Goal: Transaction & Acquisition: Download file/media

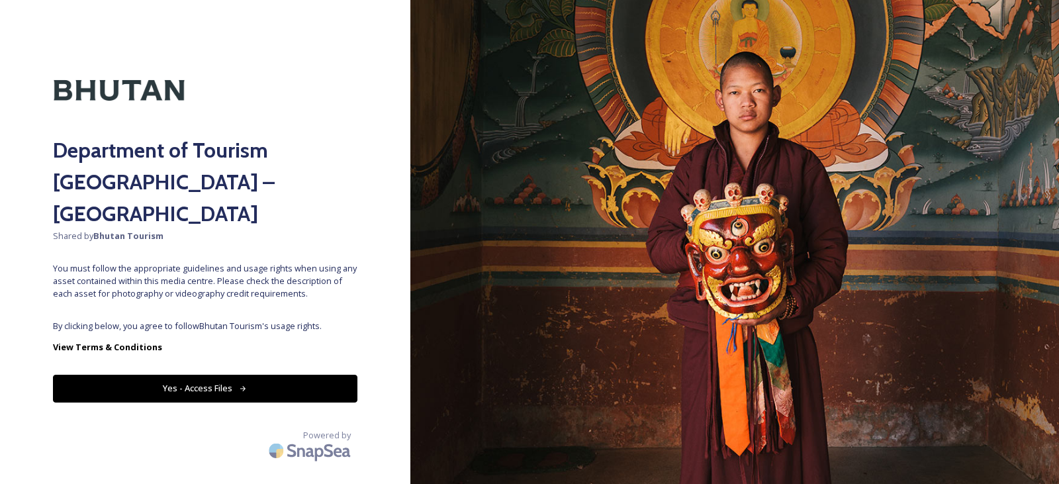
click at [164, 375] on button "Yes - Access Files" at bounding box center [205, 388] width 305 height 27
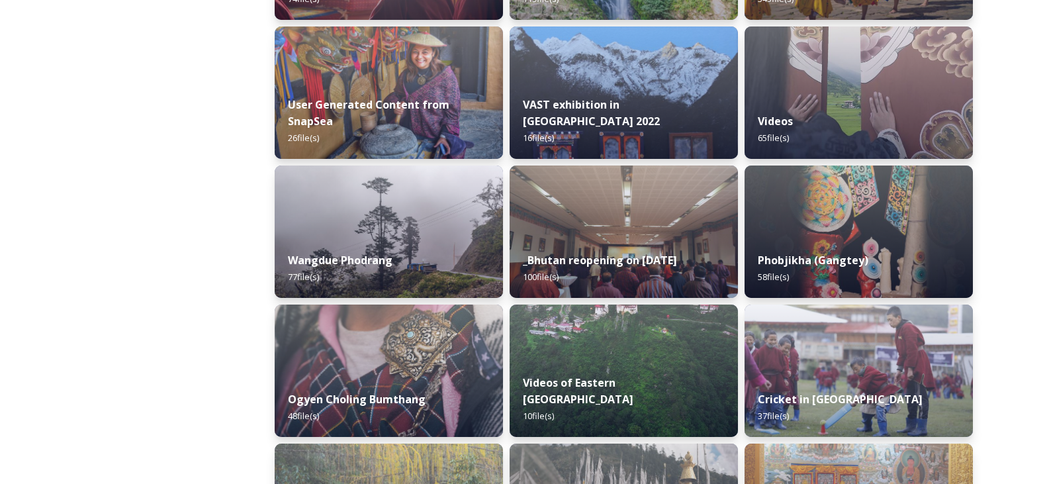
scroll to position [1920, 0]
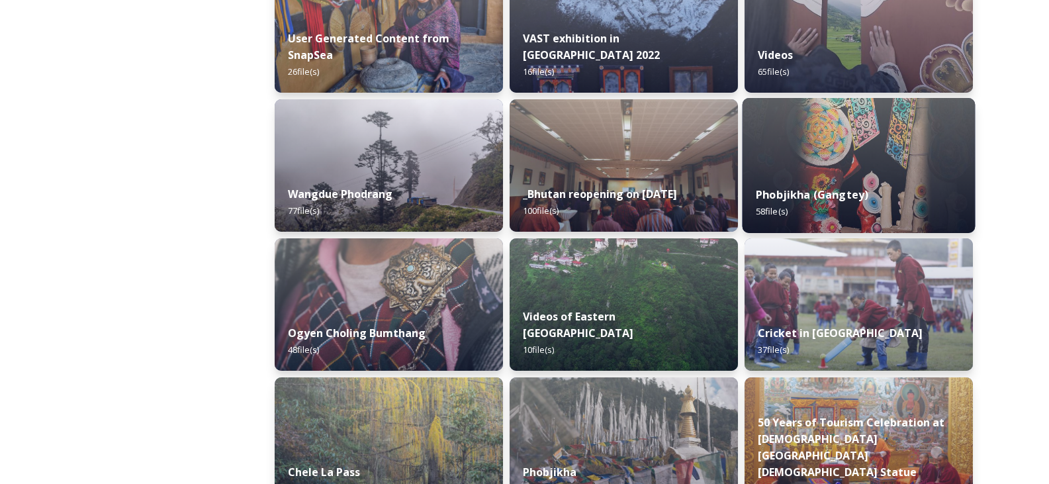
click at [820, 146] on img at bounding box center [859, 165] width 233 height 135
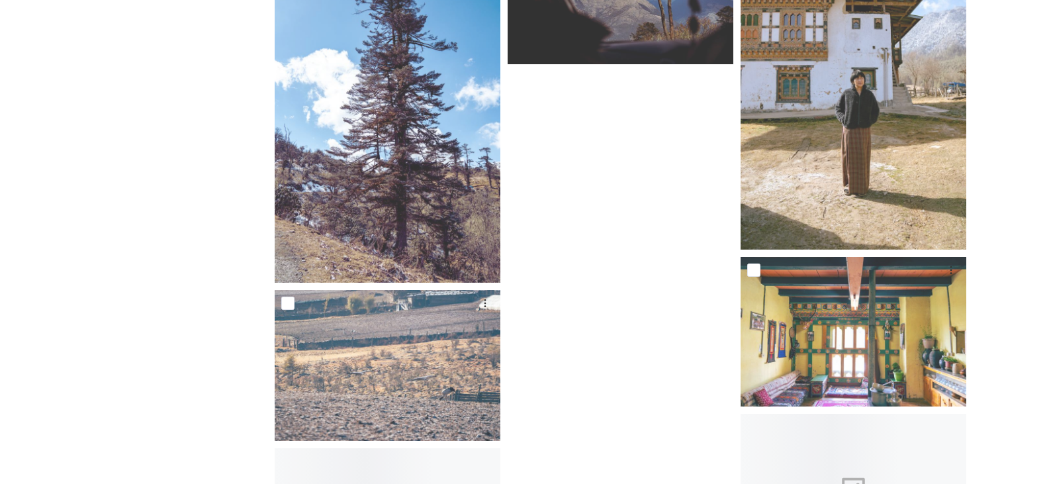
scroll to position [4171, 0]
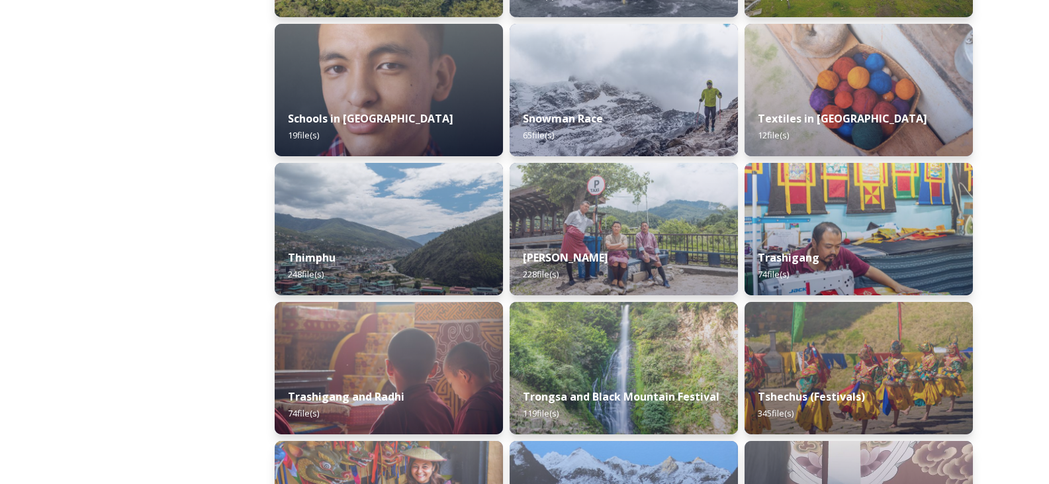
scroll to position [1655, 0]
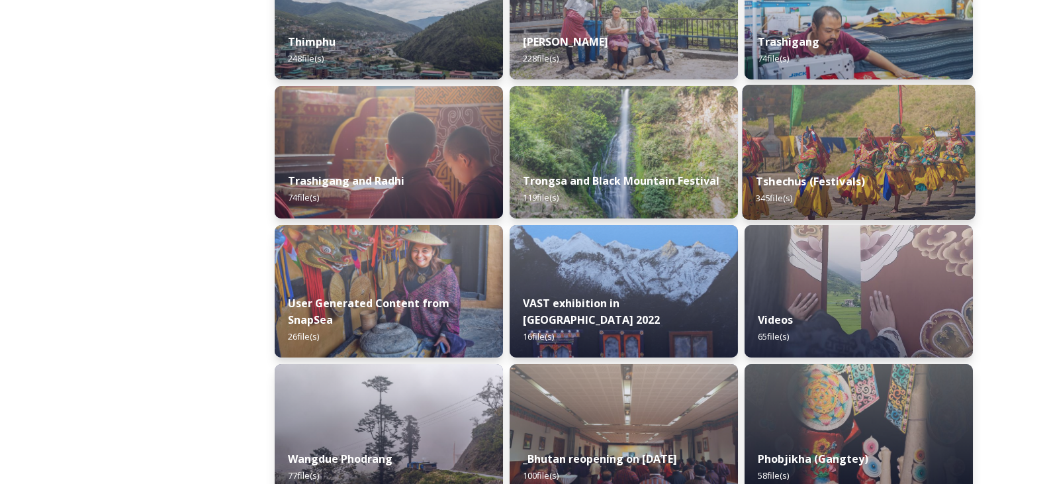
click at [823, 195] on div "Tshechus (Festivals) 345 file(s)" at bounding box center [859, 190] width 233 height 60
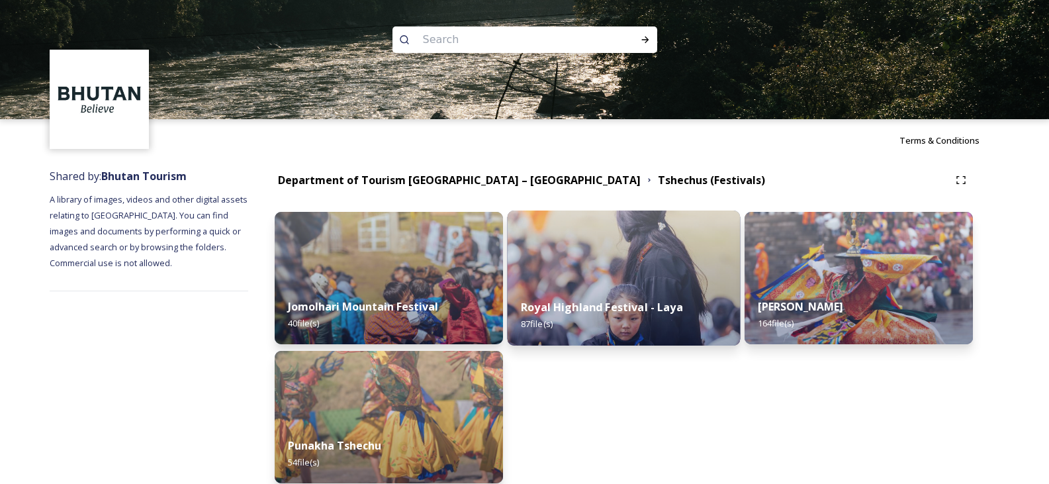
click at [590, 269] on img at bounding box center [624, 278] width 233 height 135
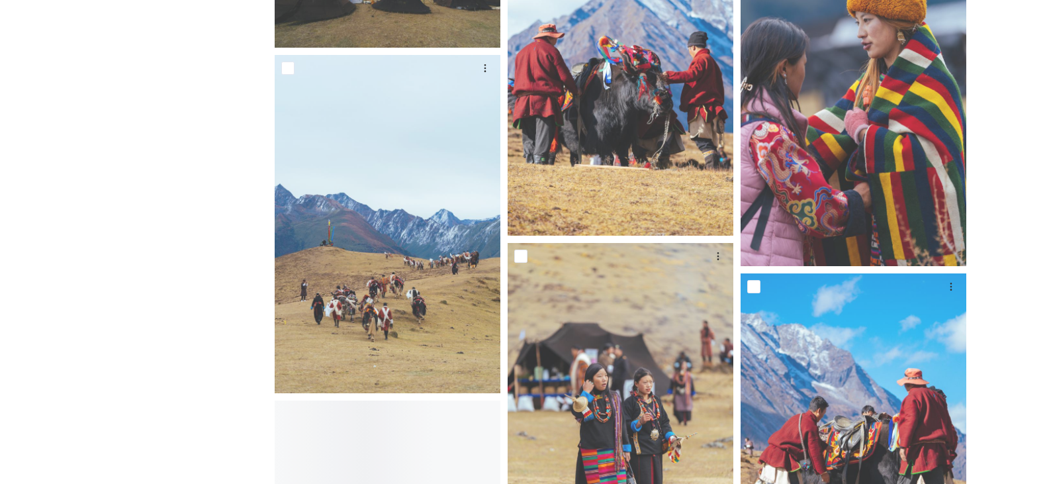
scroll to position [1523, 0]
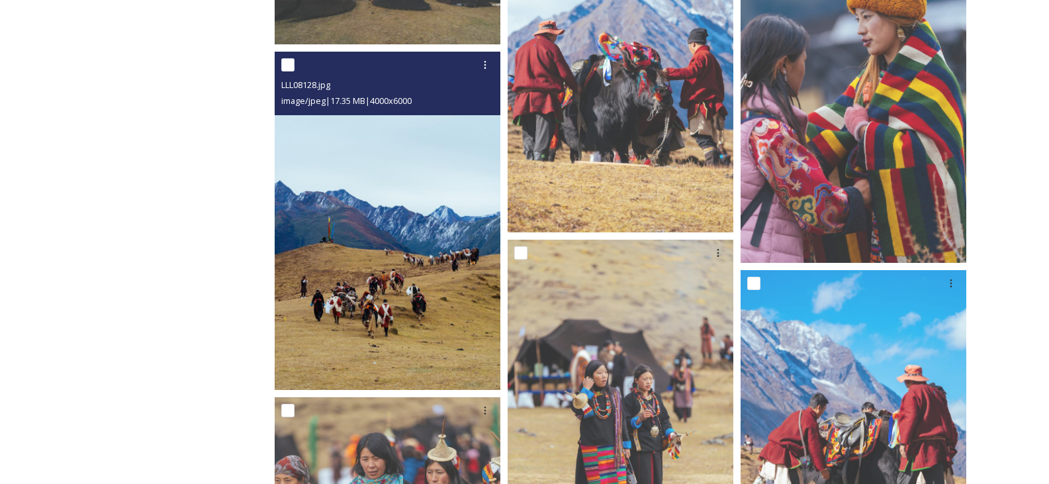
click at [409, 239] on img at bounding box center [388, 221] width 226 height 339
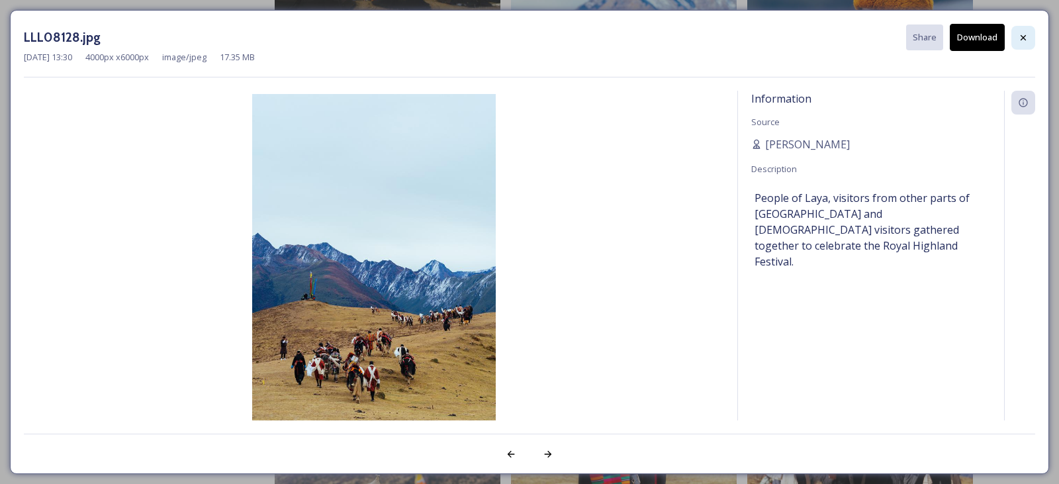
click at [1025, 40] on icon at bounding box center [1023, 37] width 11 height 11
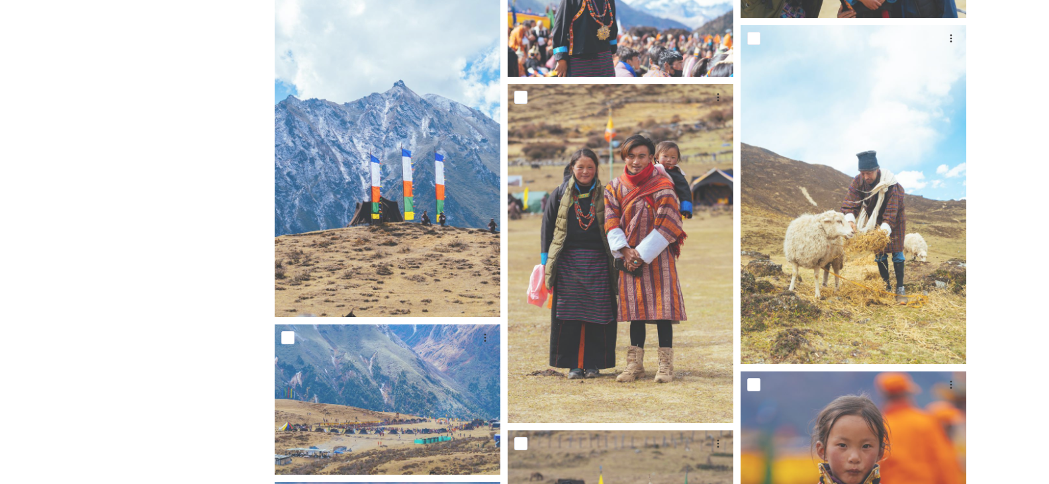
scroll to position [3774, 0]
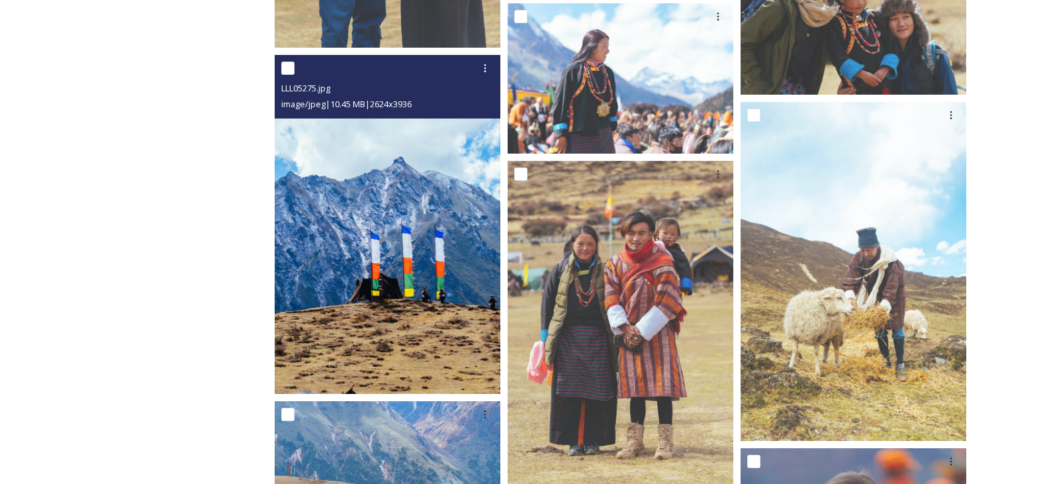
click at [464, 258] on img at bounding box center [388, 224] width 226 height 339
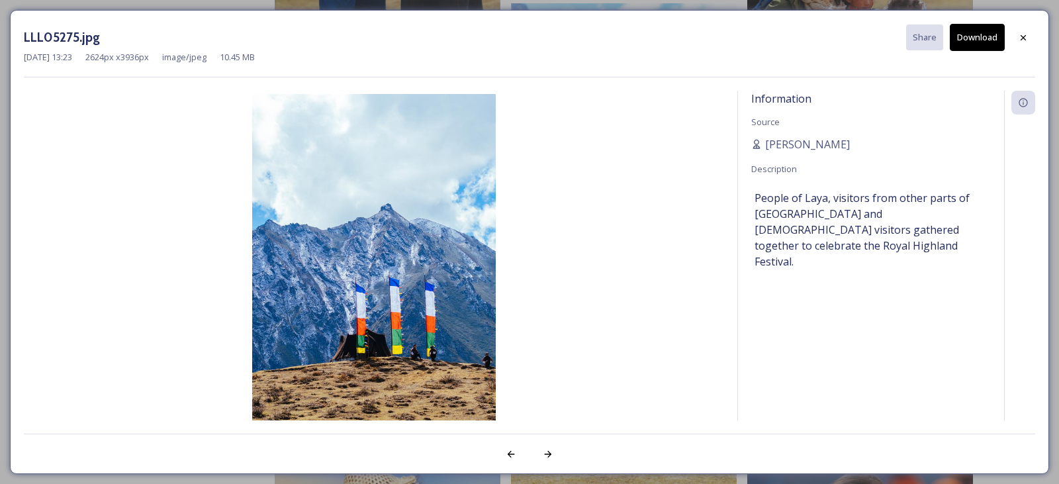
click at [982, 43] on button "Download" at bounding box center [977, 37] width 55 height 27
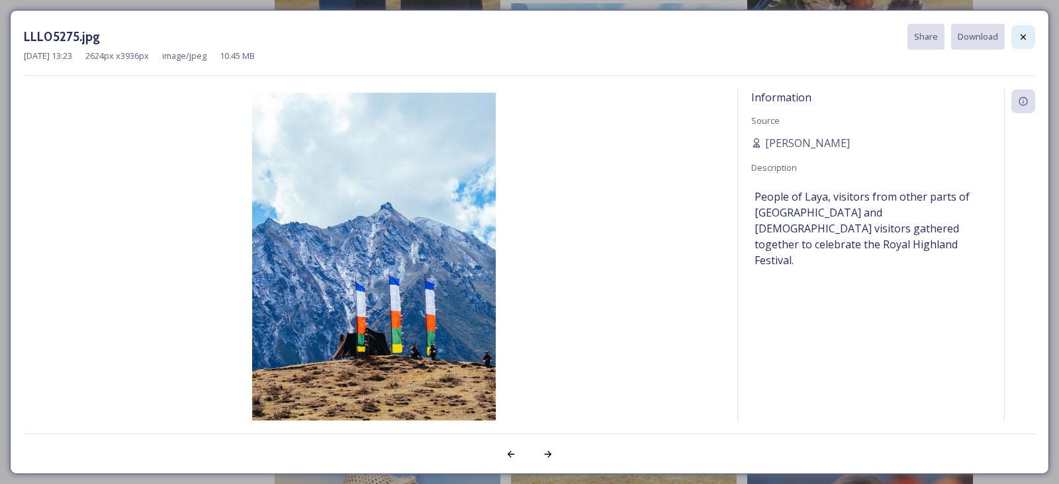
click at [1023, 41] on icon at bounding box center [1023, 37] width 11 height 11
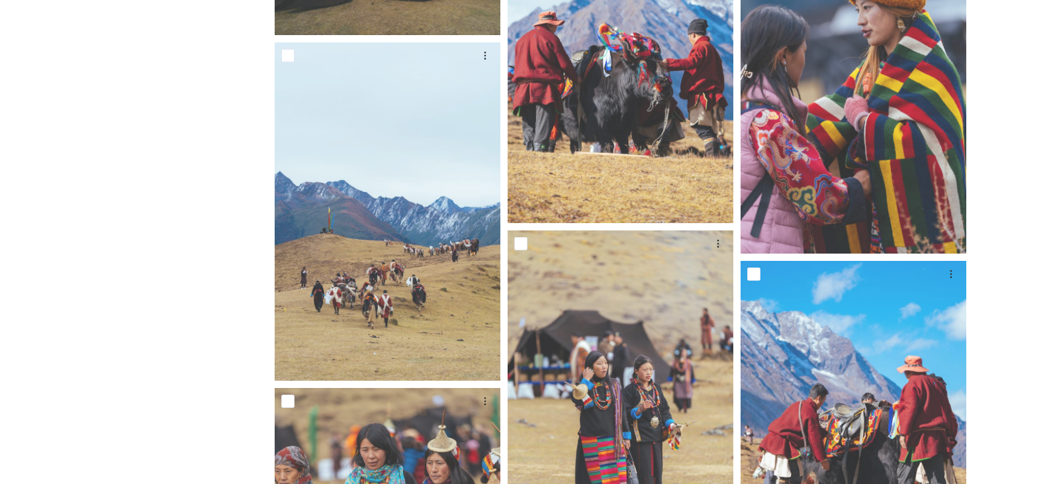
scroll to position [1523, 0]
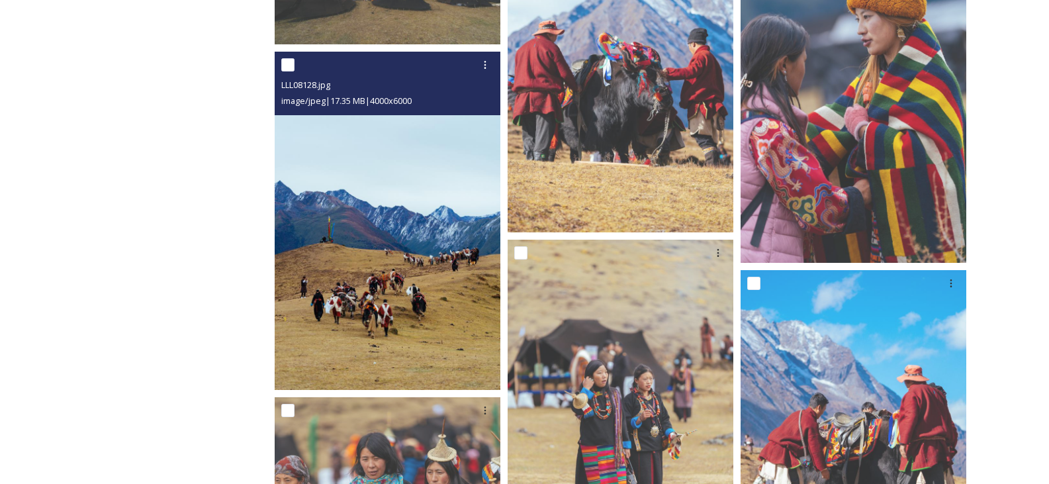
click at [361, 235] on img at bounding box center [388, 221] width 226 height 339
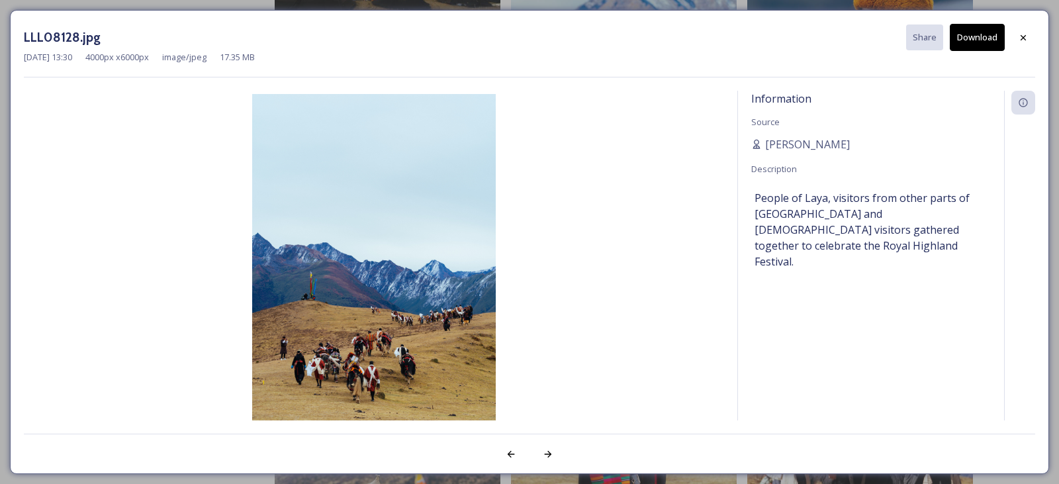
click at [996, 50] on button "Download" at bounding box center [977, 37] width 55 height 27
click at [1029, 42] on div at bounding box center [1024, 37] width 24 height 24
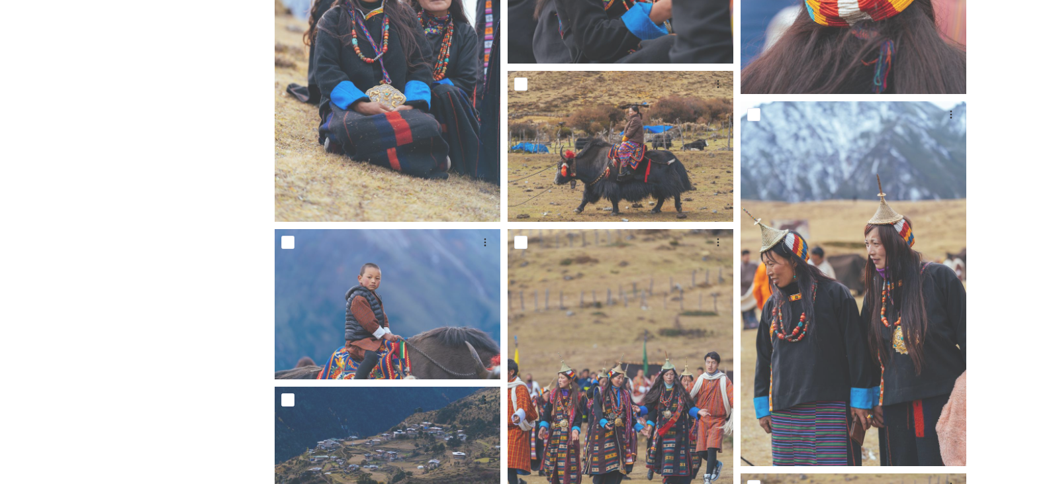
scroll to position [2979, 0]
